Goal: Transaction & Acquisition: Purchase product/service

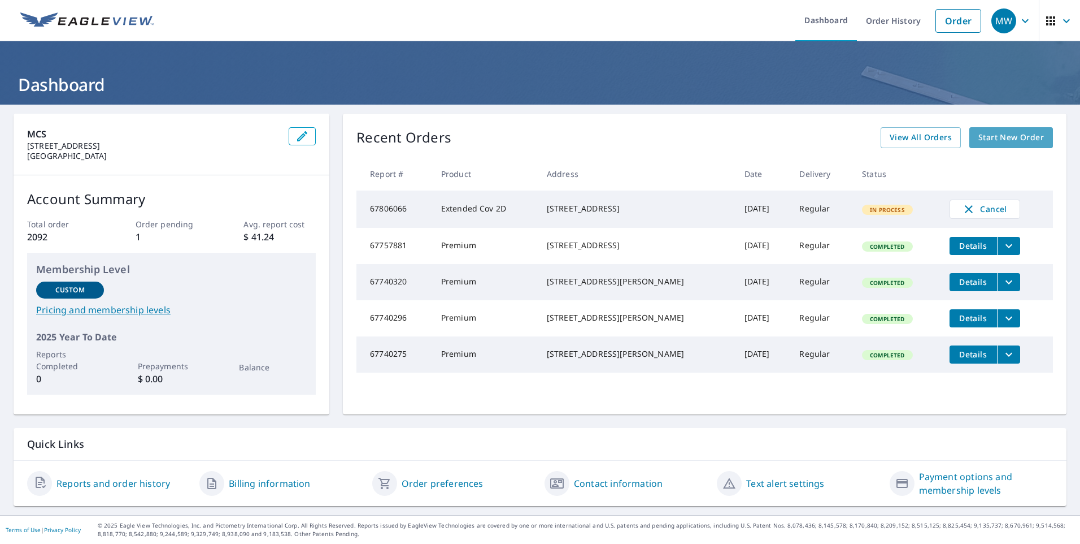
click at [992, 144] on span "Start New Order" at bounding box center [1012, 138] width 66 height 14
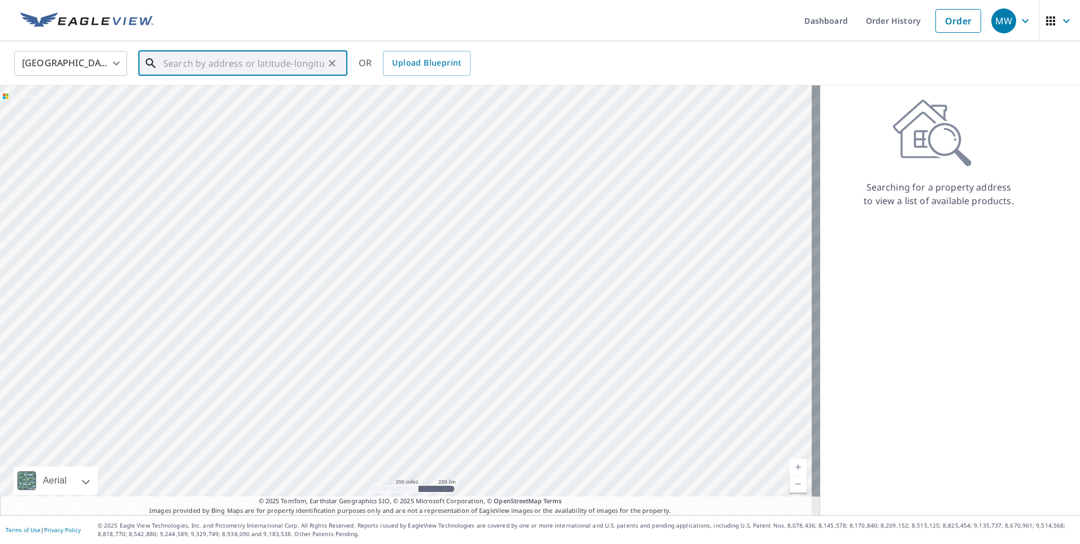
click at [225, 59] on input "text" at bounding box center [243, 63] width 161 height 32
paste input "[STREET_ADDRESS]"
click at [193, 103] on p "[GEOGRAPHIC_DATA]" at bounding box center [249, 108] width 177 height 11
type input "[STREET_ADDRESS]"
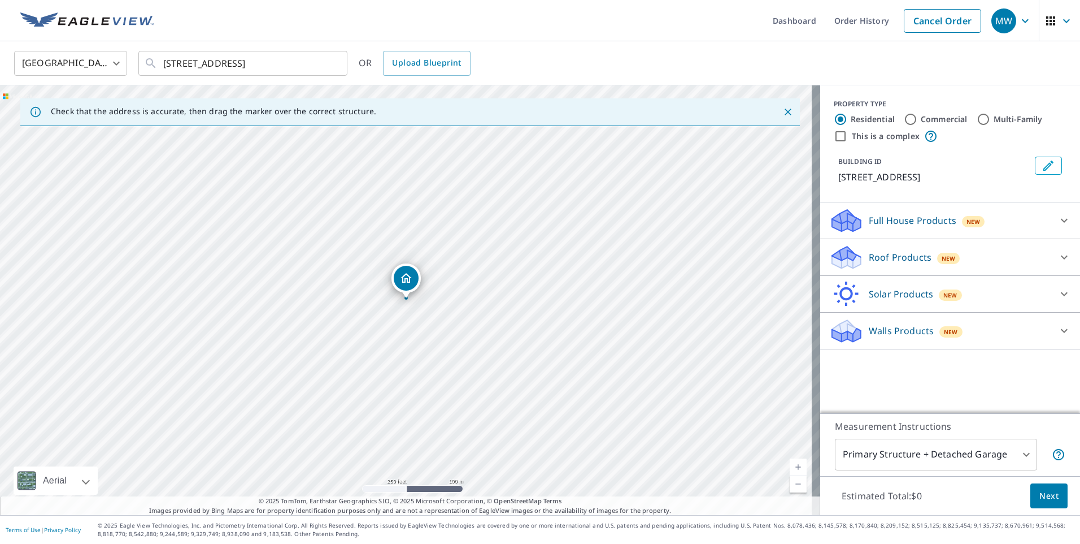
click at [1051, 219] on div at bounding box center [1064, 220] width 27 height 27
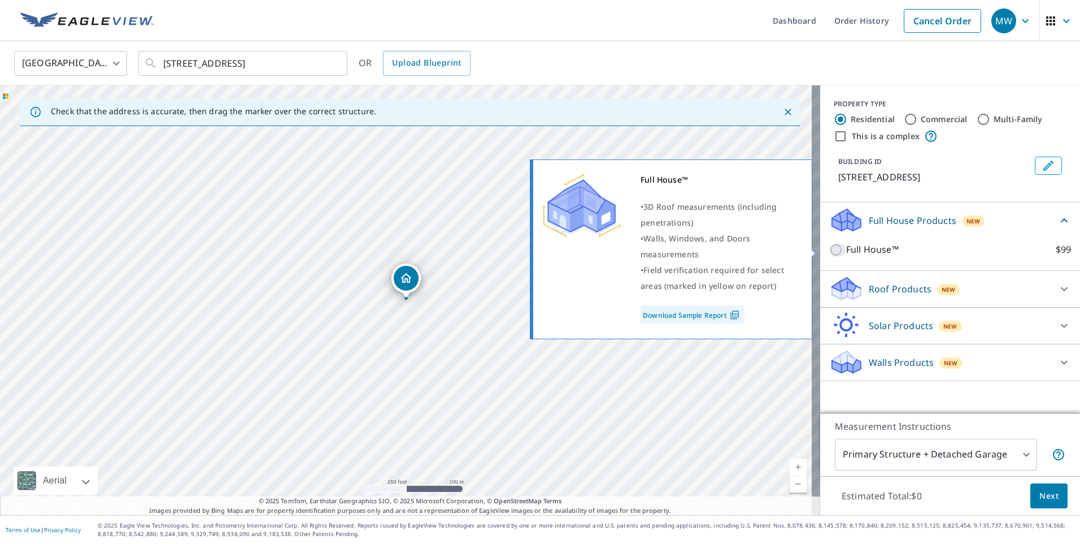
click at [829, 250] on input "Full House™ $99" at bounding box center [837, 250] width 17 height 14
checkbox input "true"
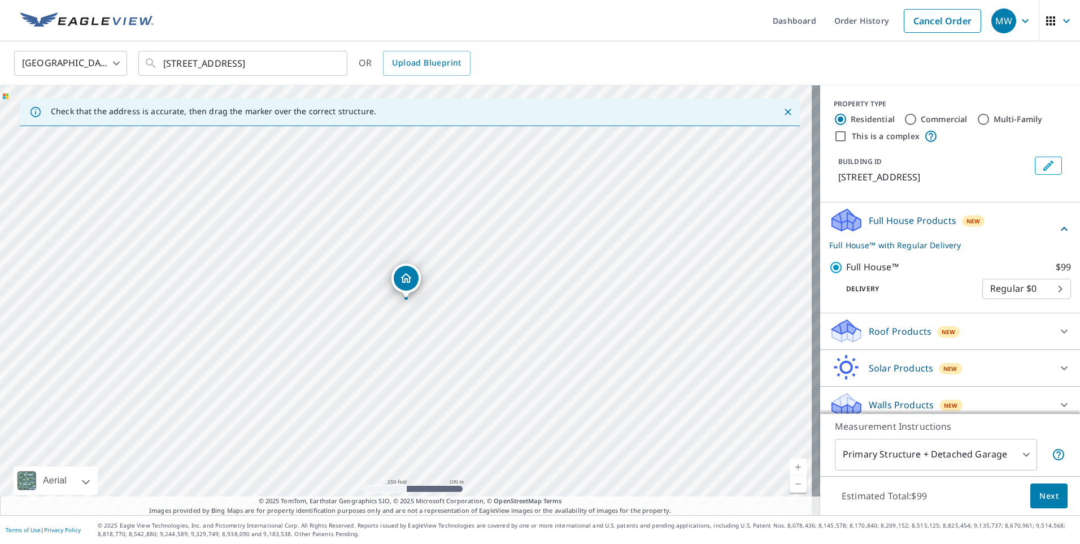
click at [1040, 492] on span "Next" at bounding box center [1049, 496] width 19 height 14
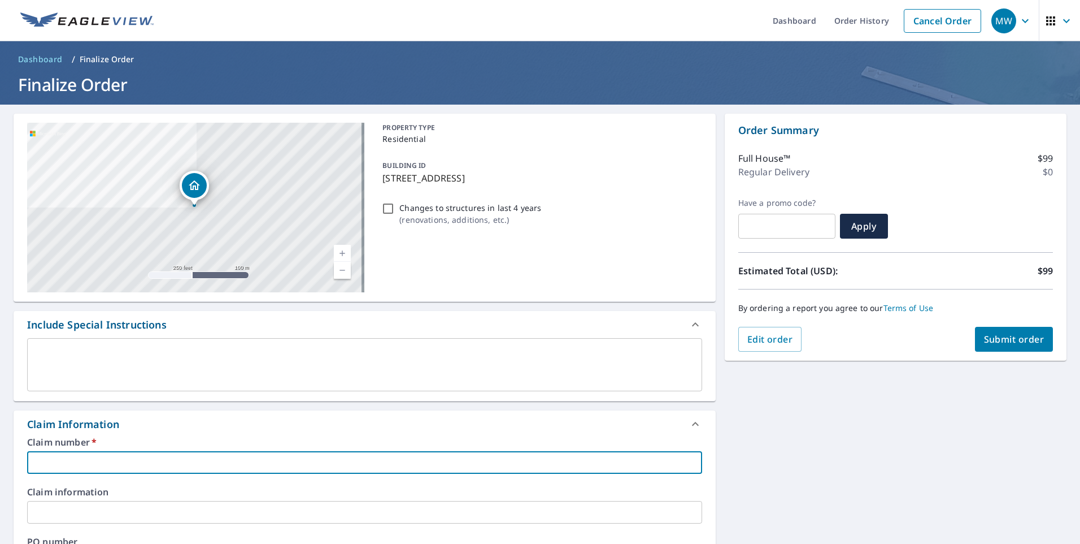
drag, startPoint x: 63, startPoint y: 464, endPoint x: 122, endPoint y: 455, distance: 60.0
click at [63, 464] on input "text" at bounding box center [364, 462] width 675 height 23
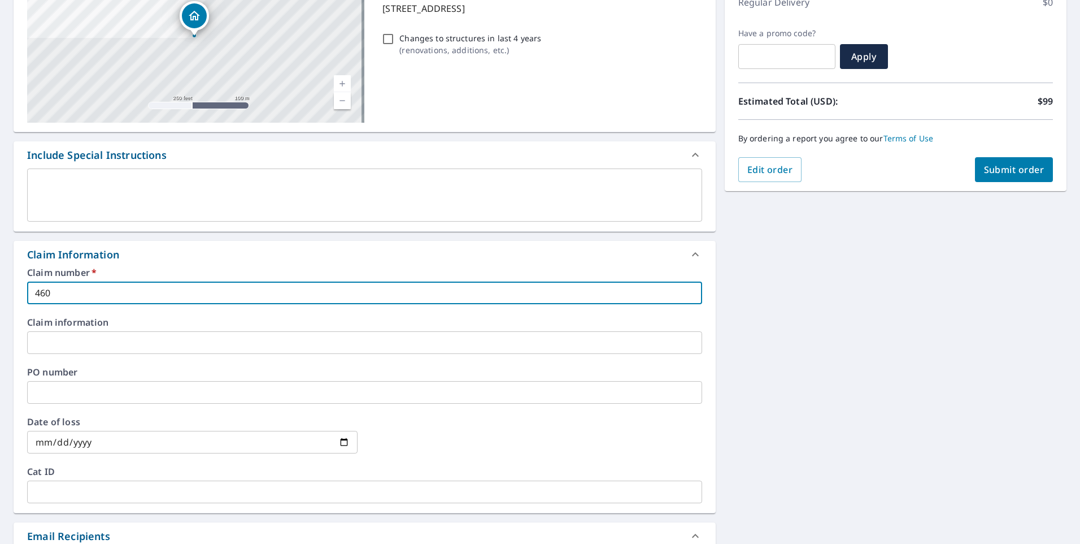
scroll to position [283, 0]
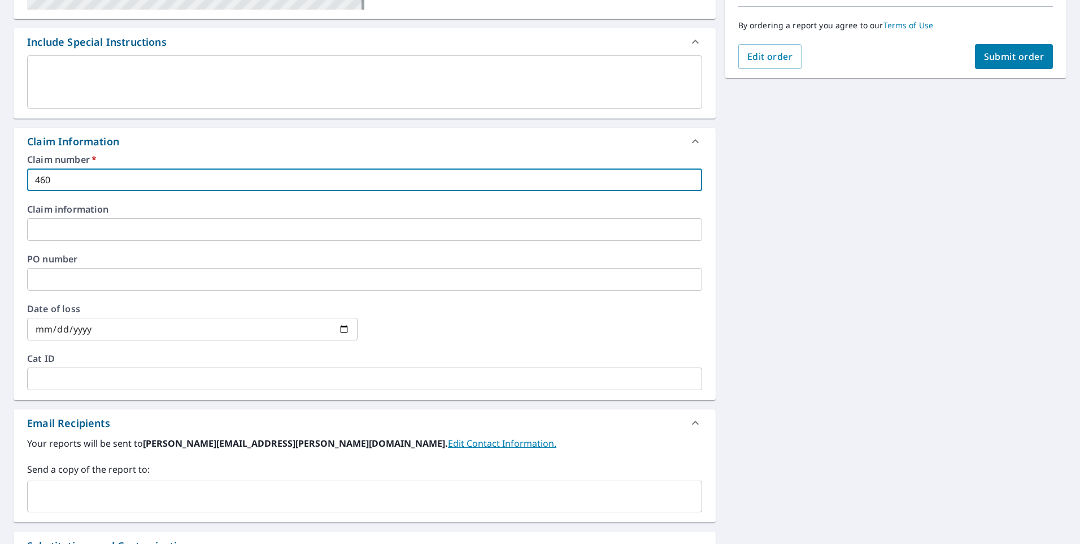
type input "460"
click at [69, 491] on input "text" at bounding box center [356, 495] width 648 height 21
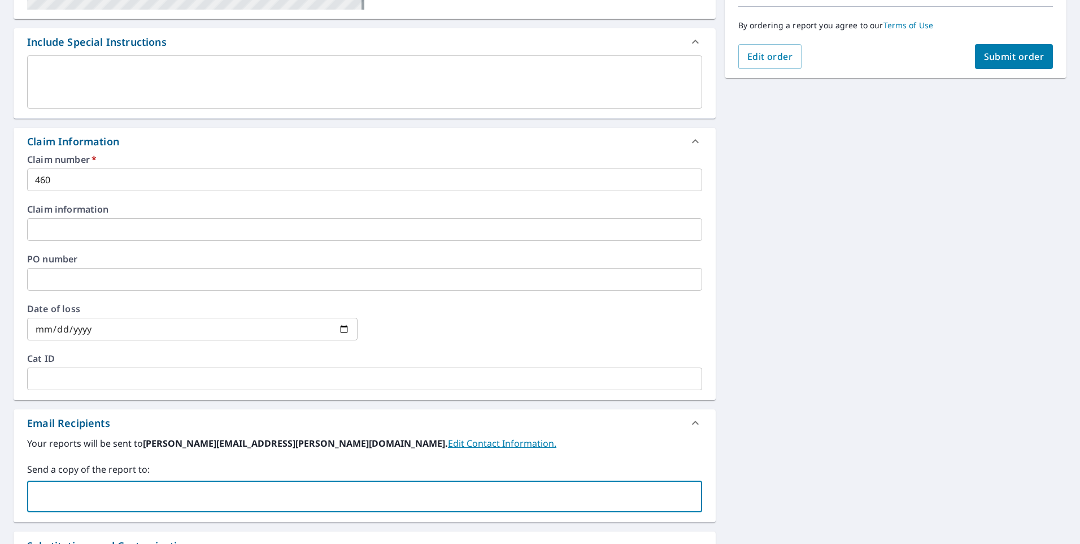
paste input "[EMAIL_ADDRESS][DOMAIN_NAME]"
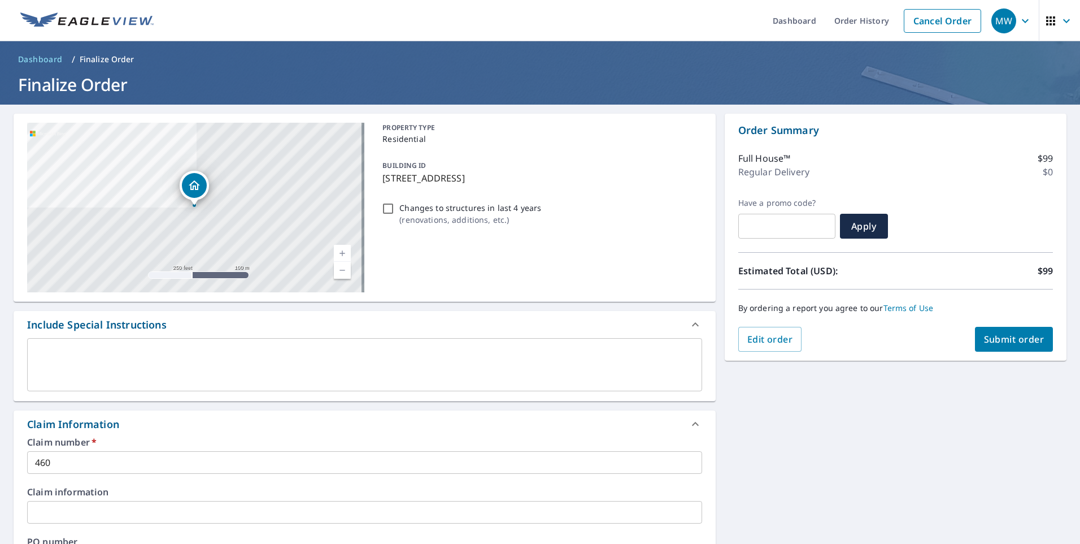
type input "[EMAIL_ADDRESS][DOMAIN_NAME]"
click at [995, 345] on span "Submit order" at bounding box center [1014, 339] width 60 height 12
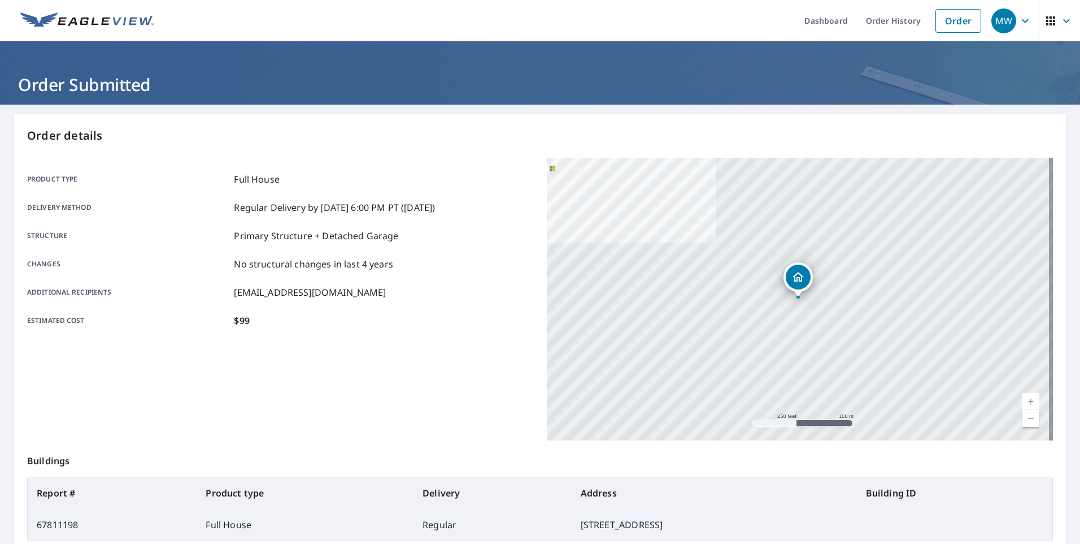
click at [1019, 27] on icon "button" at bounding box center [1026, 21] width 14 height 14
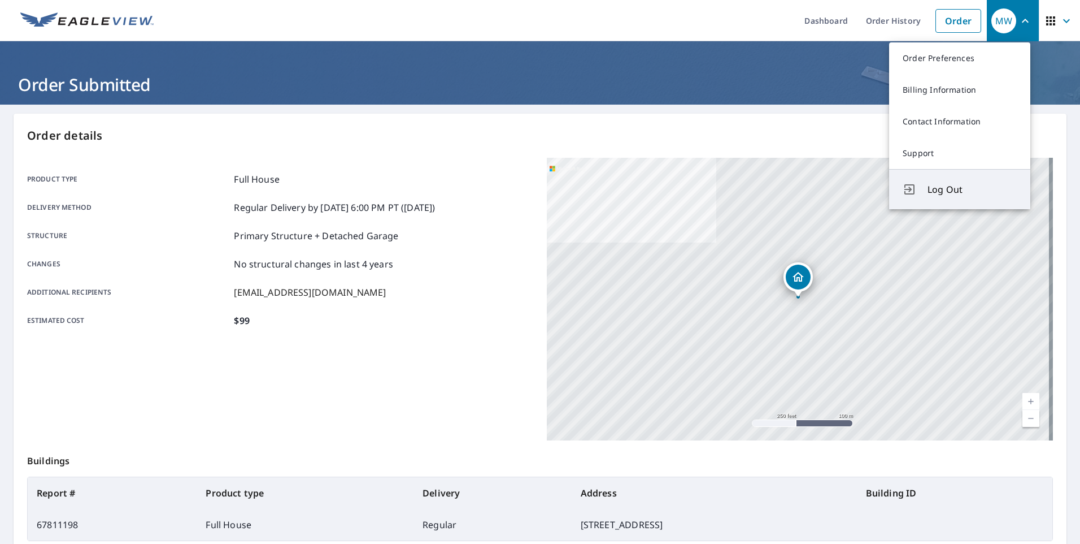
click at [940, 191] on span "Log Out" at bounding box center [972, 189] width 89 height 14
